Goal: Check status: Check status

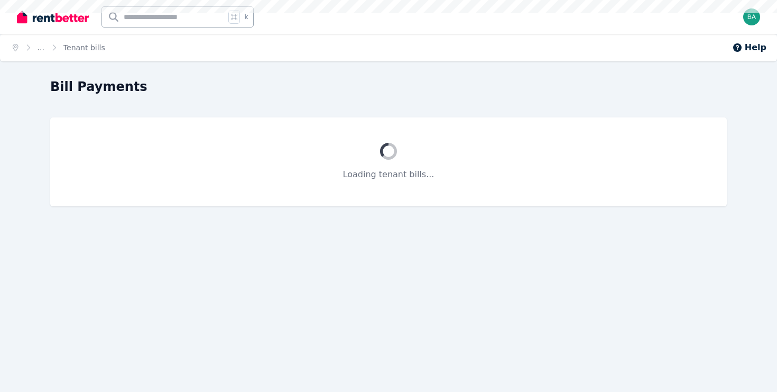
click at [0, 391] on nordpass-portal at bounding box center [0, 392] width 0 height 0
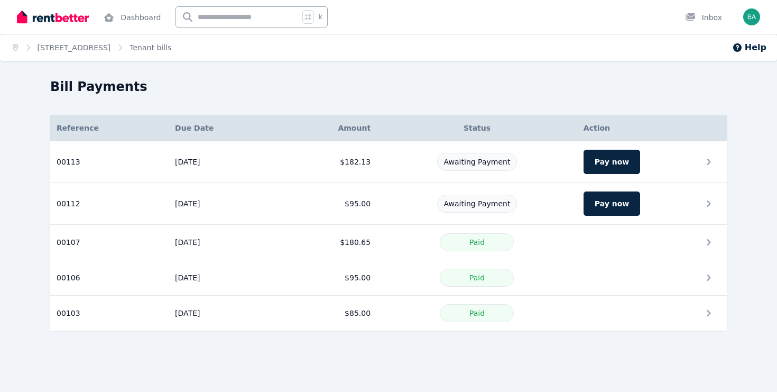
click at [0, 391] on nordpass-portal at bounding box center [0, 392] width 0 height 0
click at [413, 173] on td "Awaiting Payment" at bounding box center [477, 162] width 200 height 42
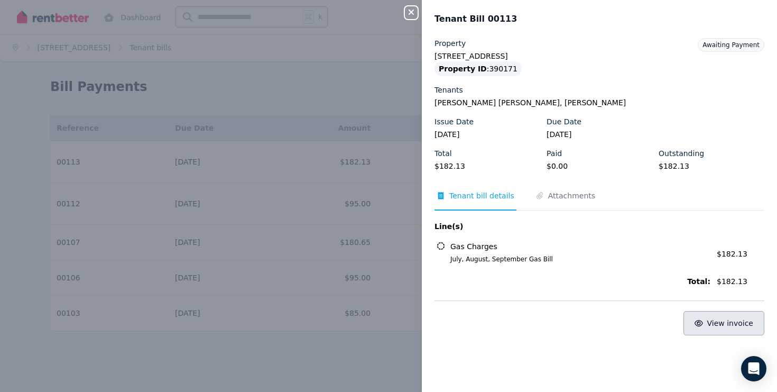
click at [691, 321] on button "View invoice" at bounding box center [723, 323] width 81 height 24
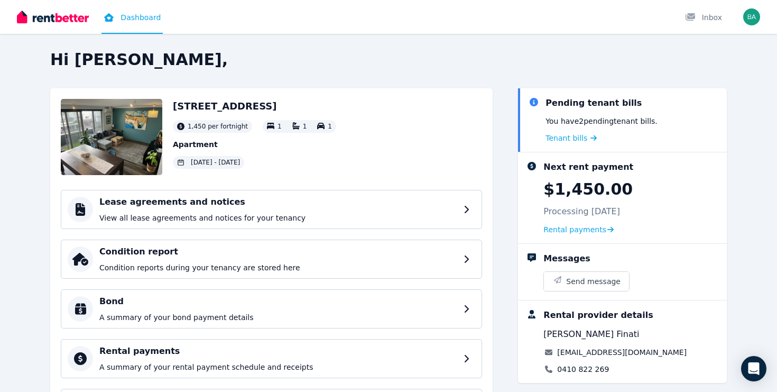
scroll to position [2, 0]
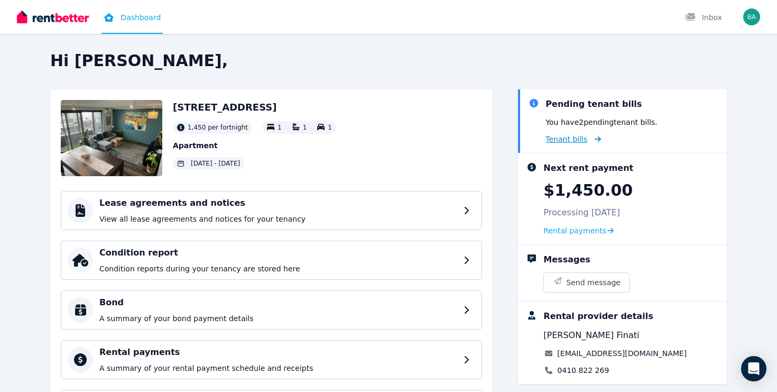
click at [551, 140] on span "Tenant bills" at bounding box center [566, 139] width 42 height 11
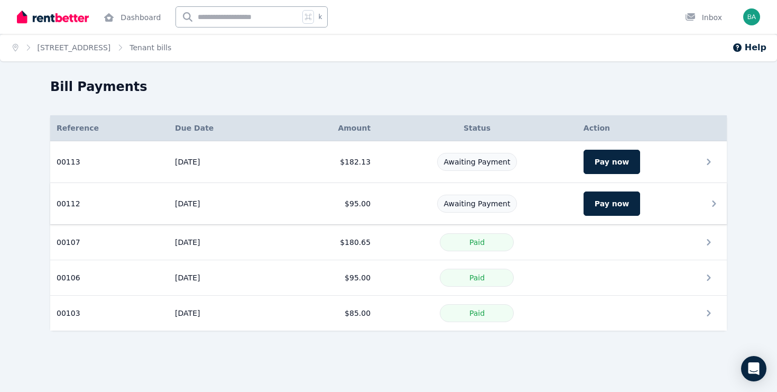
click at [279, 212] on td "[DATE]" at bounding box center [224, 204] width 110 height 42
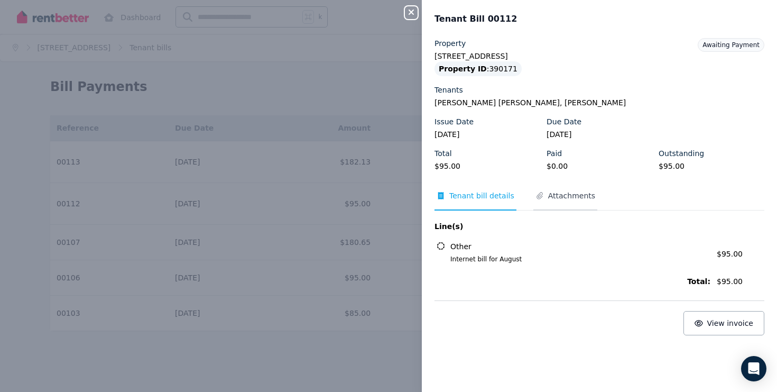
click at [556, 199] on span "Attachments" at bounding box center [571, 195] width 47 height 11
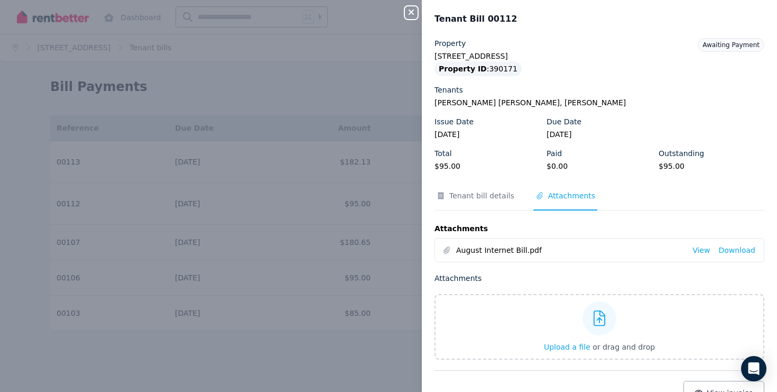
click at [333, 196] on div "Close panel Tenant Bill 00112 Property 14/505-507 Bunnerong Rd, Matraville Prop…" at bounding box center [388, 196] width 777 height 392
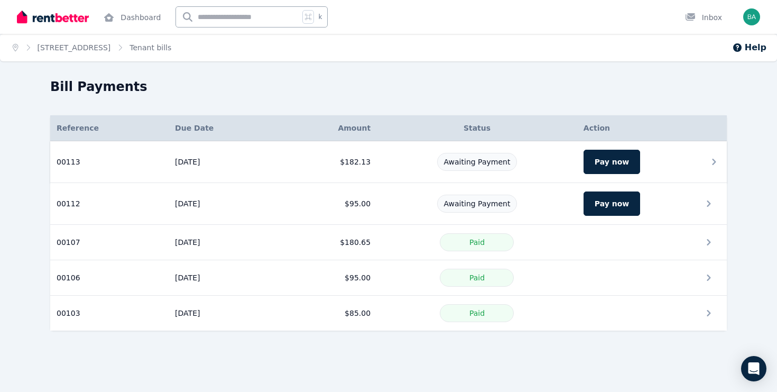
click at [491, 155] on div "Awaiting Payment" at bounding box center [477, 162] width 80 height 18
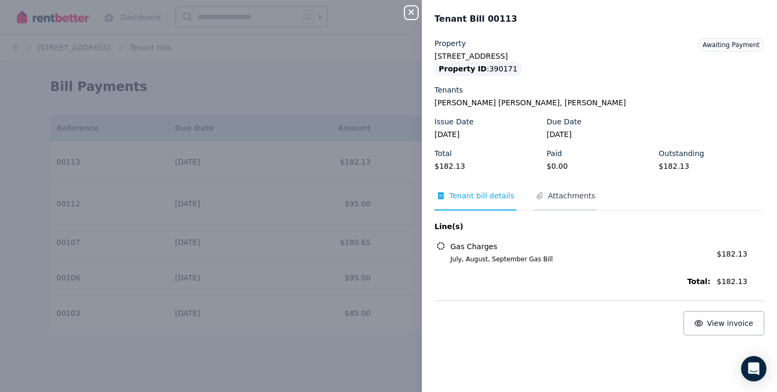
click at [553, 197] on span "Attachments" at bounding box center [571, 195] width 47 height 11
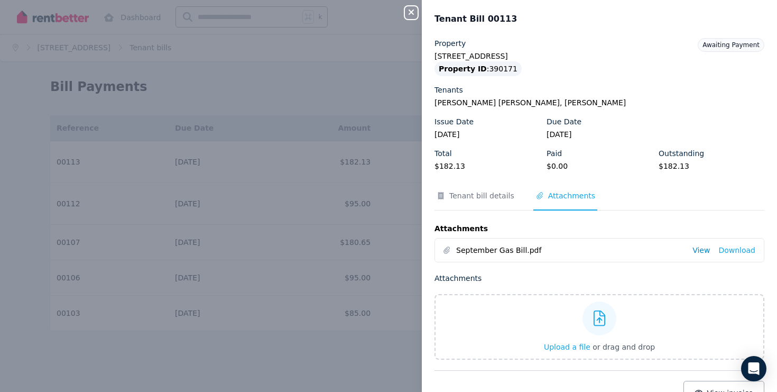
click at [699, 247] on link "View" at bounding box center [700, 250] width 17 height 11
